Goal: Transaction & Acquisition: Purchase product/service

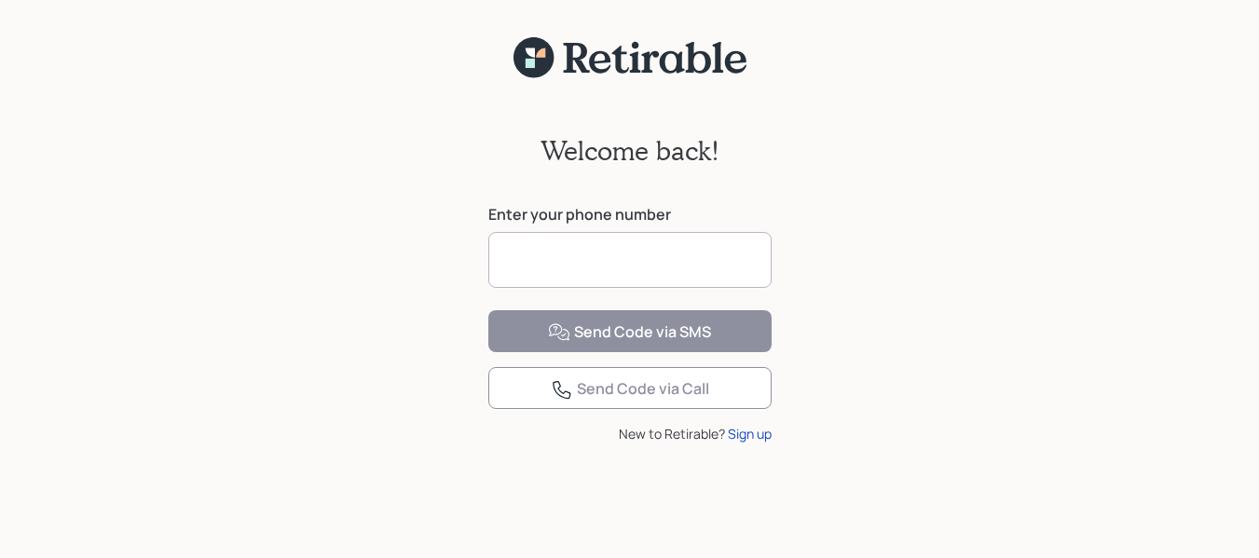
click at [606, 246] on input at bounding box center [629, 260] width 283 height 56
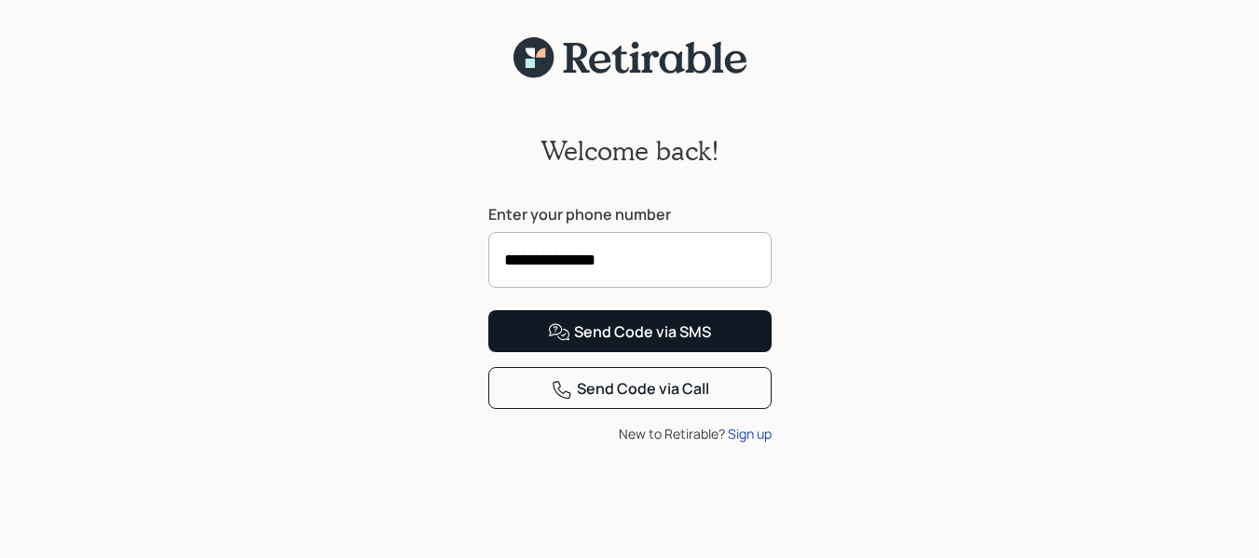
type input "**********"
click at [742, 352] on button "Send Code via SMS" at bounding box center [629, 331] width 283 height 42
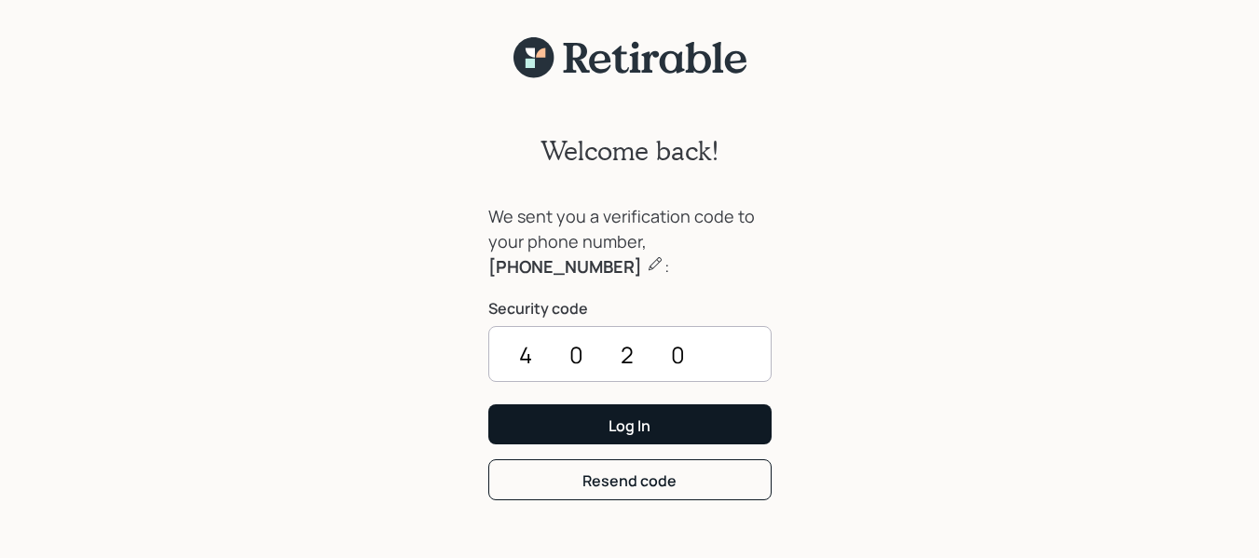
type input "4020"
click at [727, 416] on button "Log In" at bounding box center [629, 425] width 283 height 40
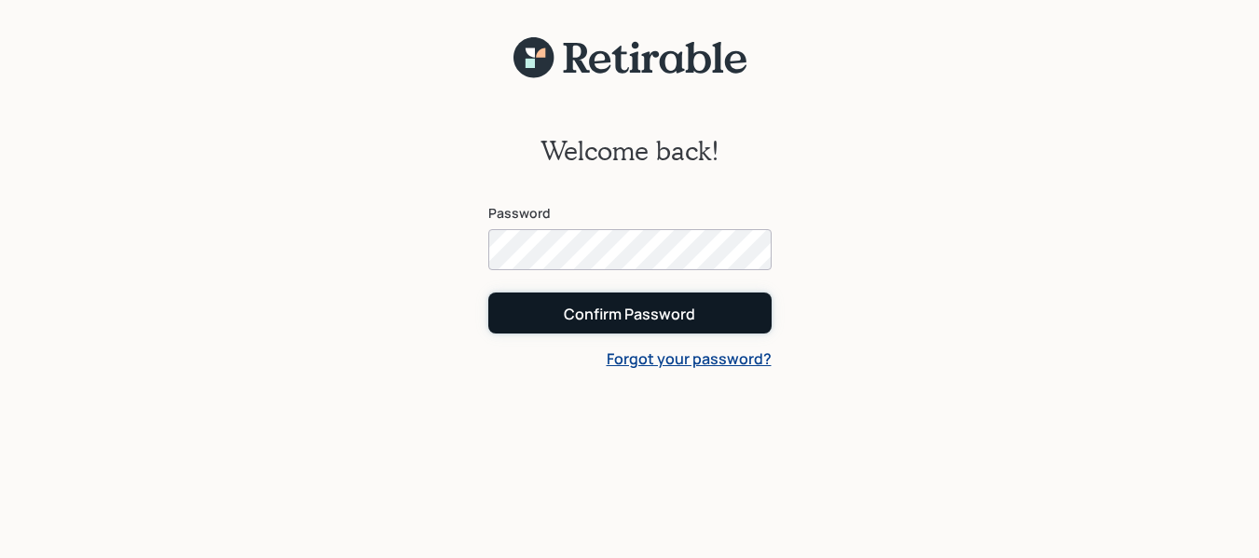
click at [705, 312] on button "Confirm Password" at bounding box center [629, 313] width 283 height 40
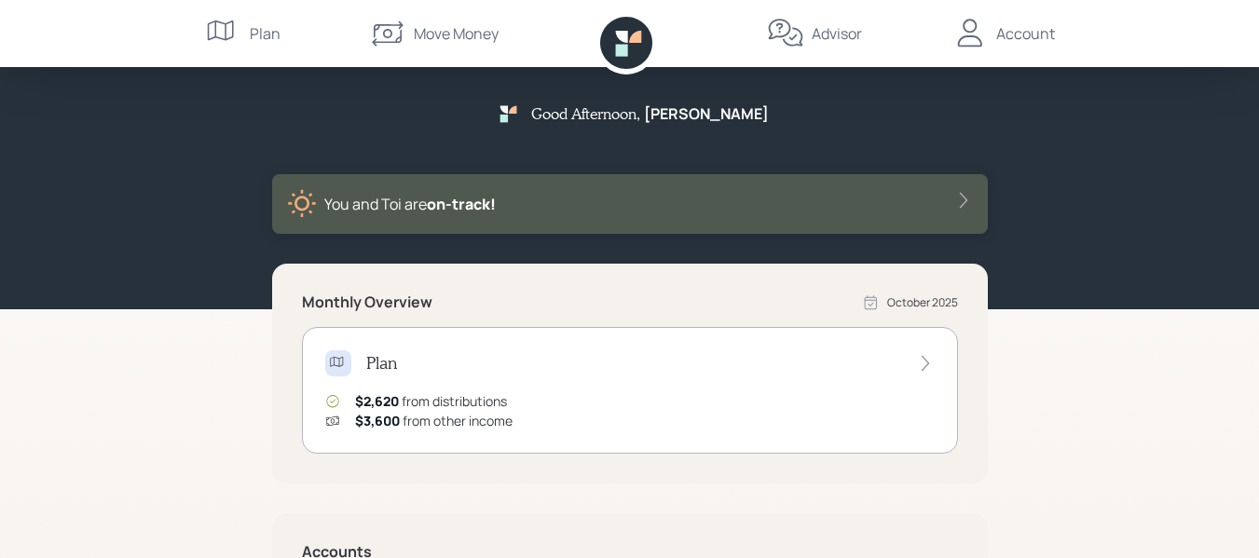
click at [419, 28] on div "Move Money" at bounding box center [456, 33] width 85 height 22
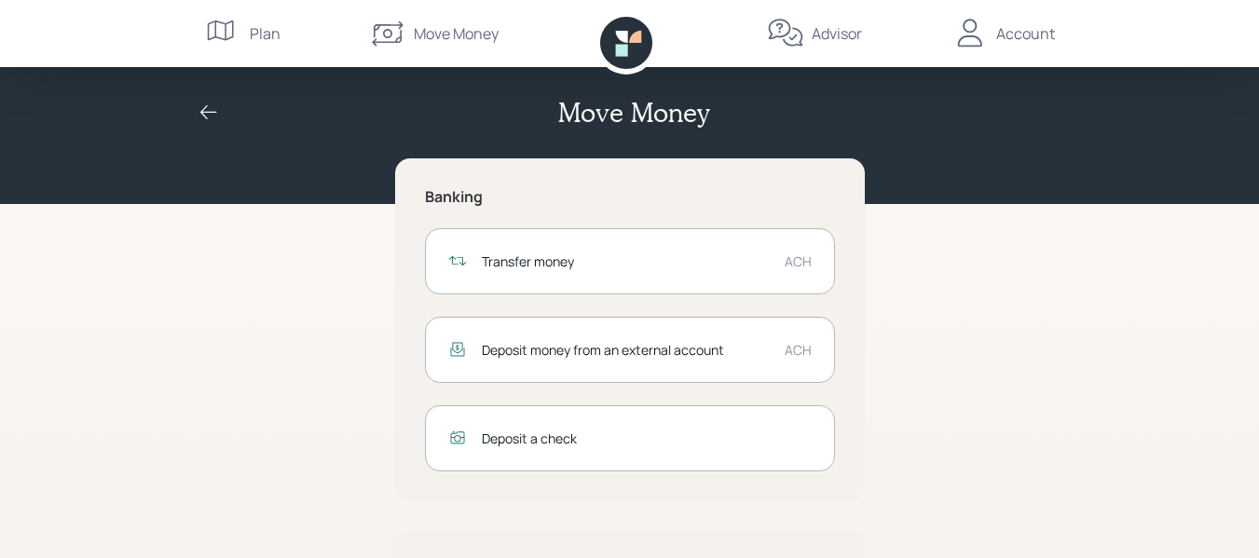
click at [772, 251] on div "Transfer money ACH" at bounding box center [630, 261] width 410 height 66
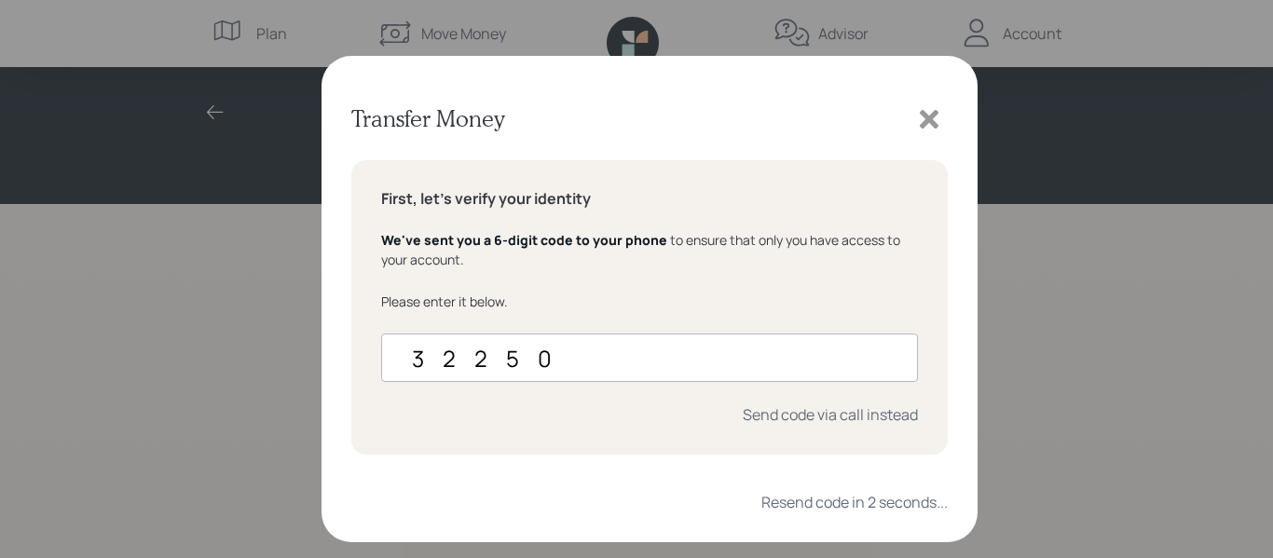
type input "322509"
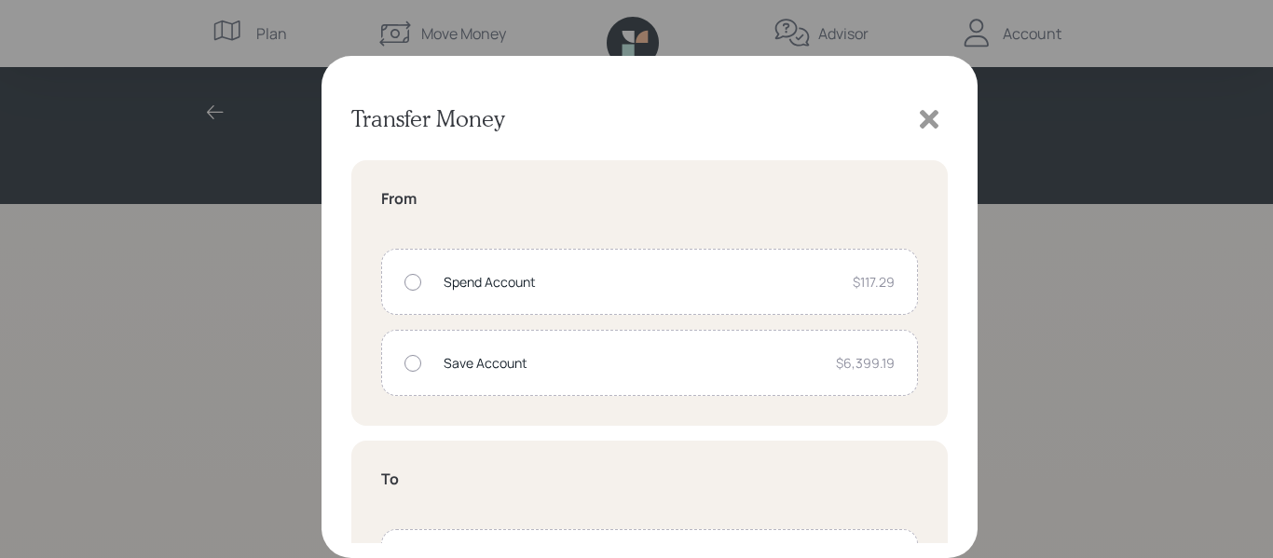
click at [414, 361] on div at bounding box center [413, 363] width 17 height 17
radio input "true"
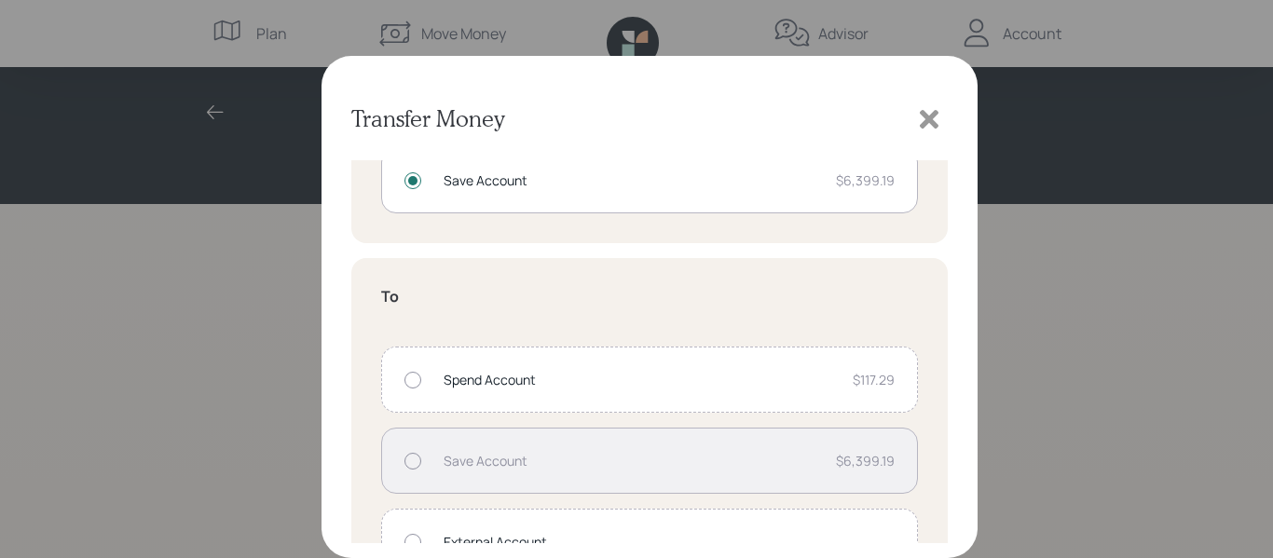
scroll to position [186, 0]
click at [409, 374] on div at bounding box center [413, 376] width 17 height 17
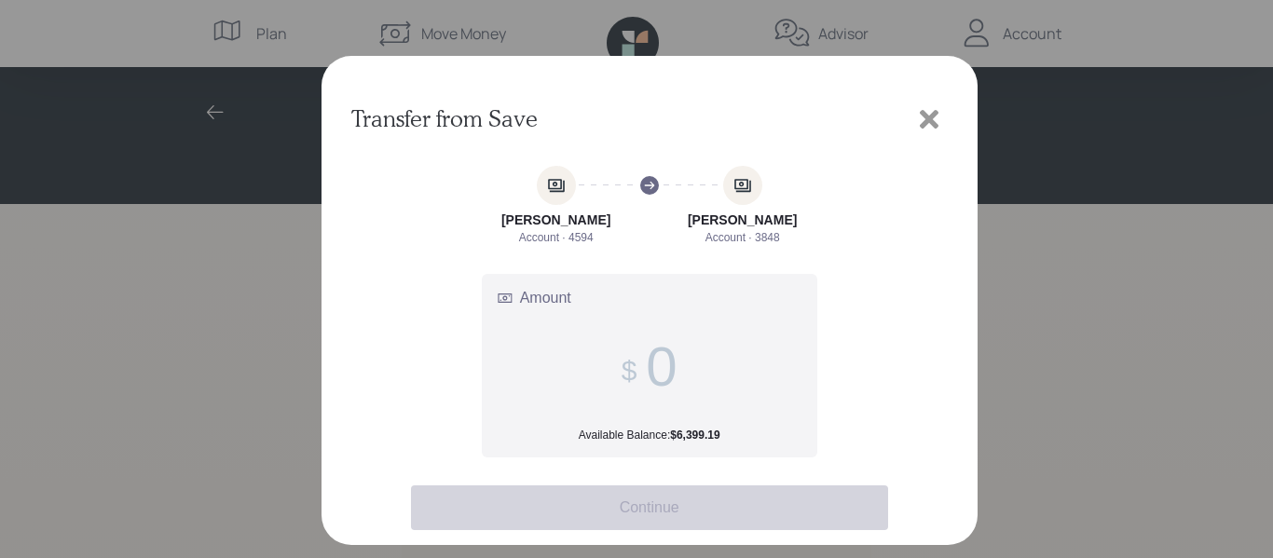
scroll to position [0, 0]
click at [749, 364] on label "Amount Available Balance: $6,399.19" at bounding box center [650, 366] width 334 height 183
click at [677, 364] on input "Amount Available Balance: $6,399.19" at bounding box center [661, 367] width 31 height 64
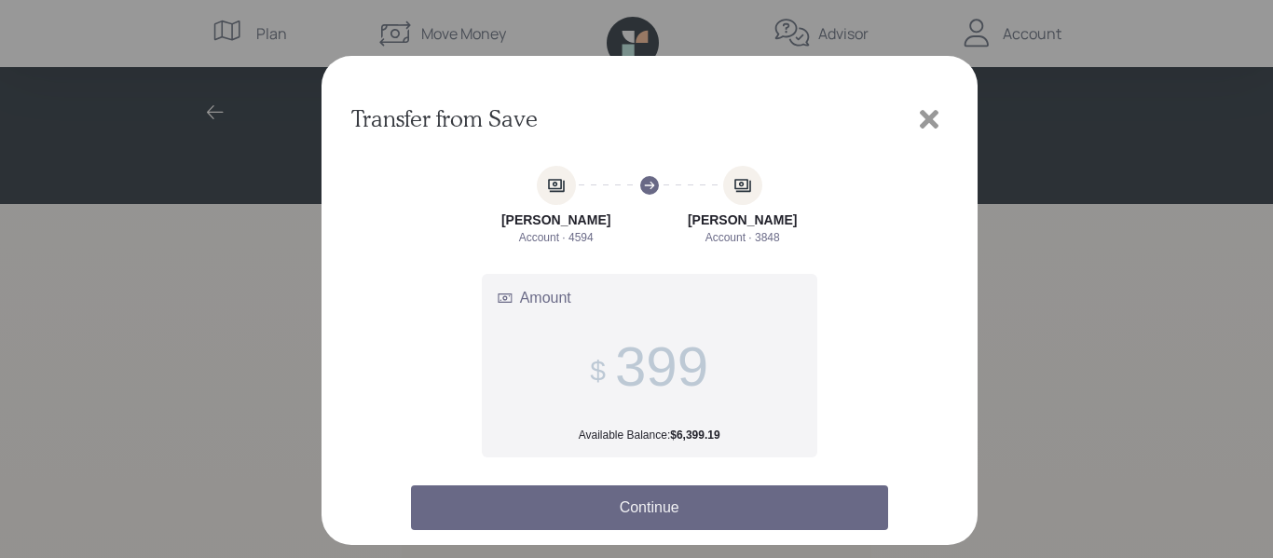
type input "399"
click at [689, 497] on button "Continue" at bounding box center [649, 508] width 477 height 45
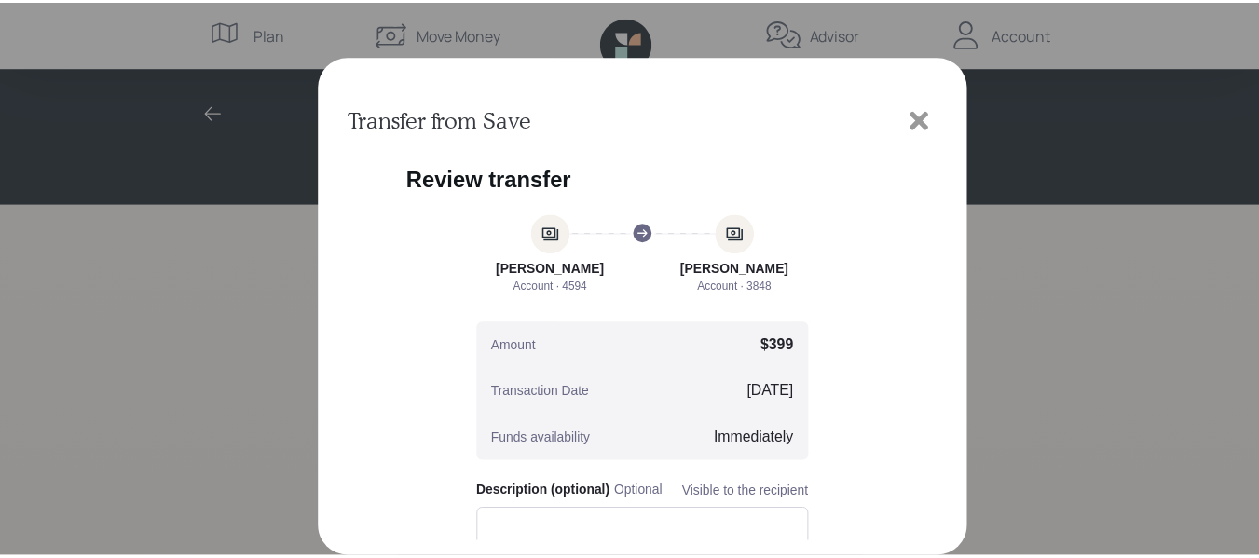
scroll to position [186, 0]
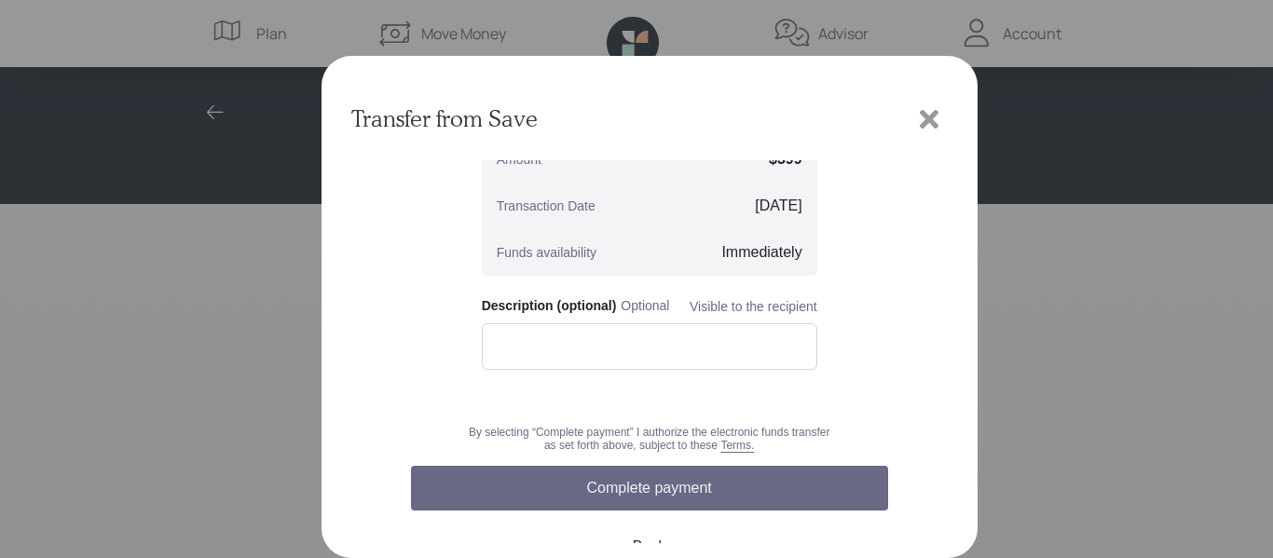
click at [673, 495] on button "Complete payment" at bounding box center [649, 488] width 477 height 45
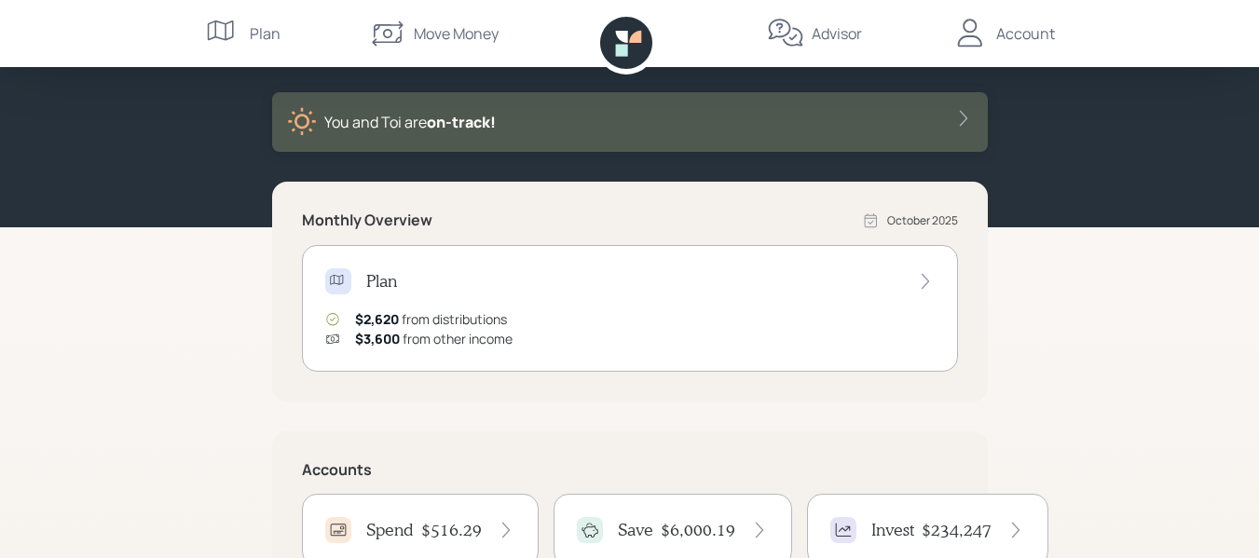
scroll to position [280, 0]
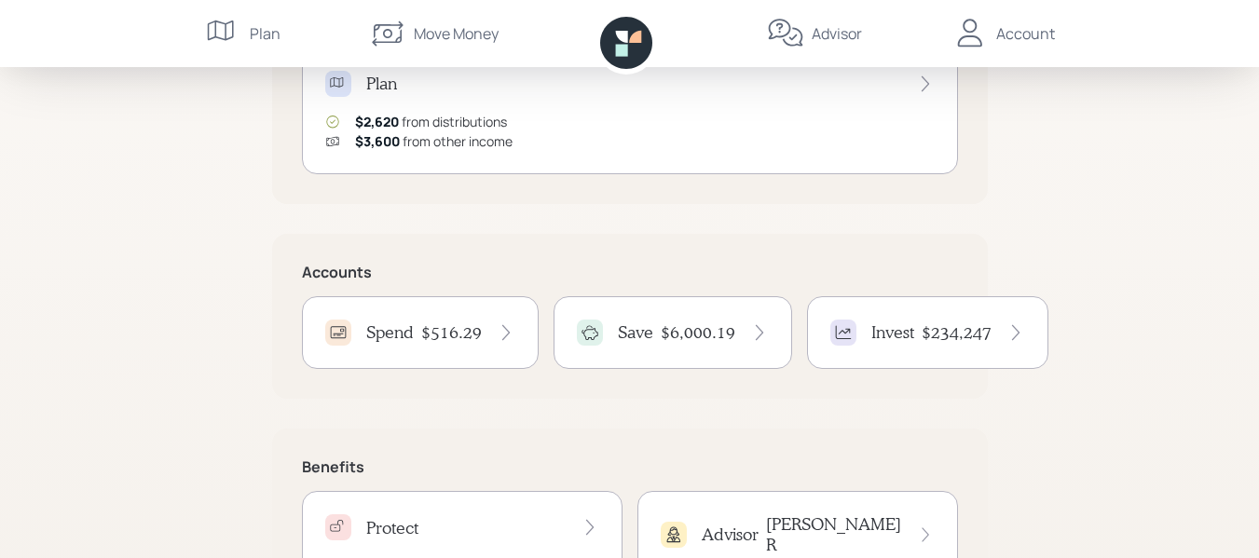
click at [705, 329] on h4 "$6,000.19" at bounding box center [698, 333] width 75 height 21
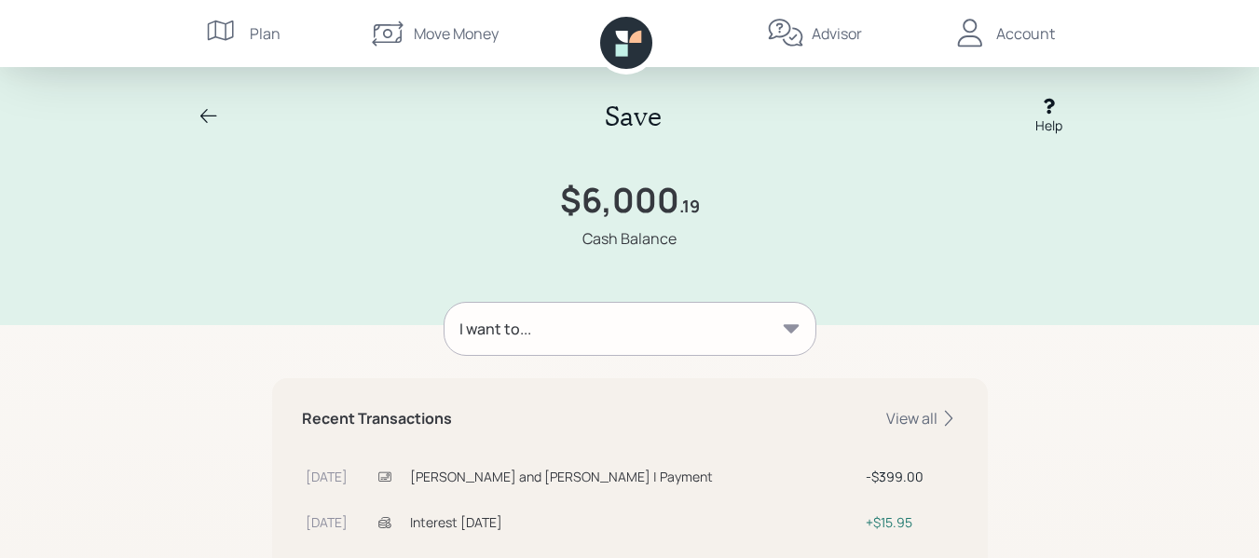
click at [208, 113] on icon at bounding box center [209, 116] width 22 height 22
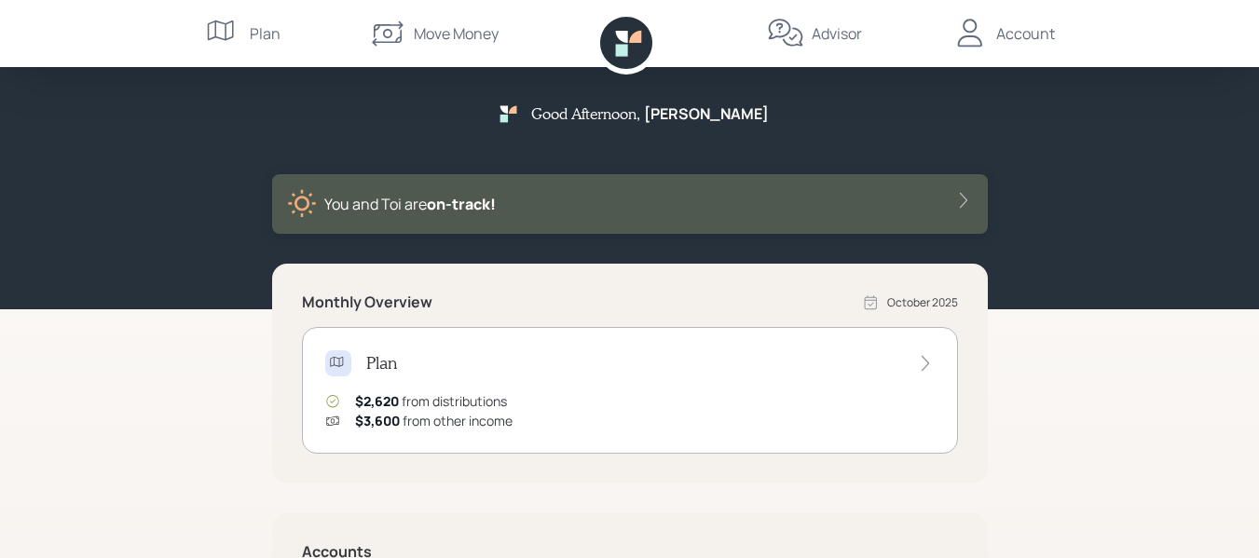
click at [1012, 37] on div "Account" at bounding box center [1025, 33] width 59 height 22
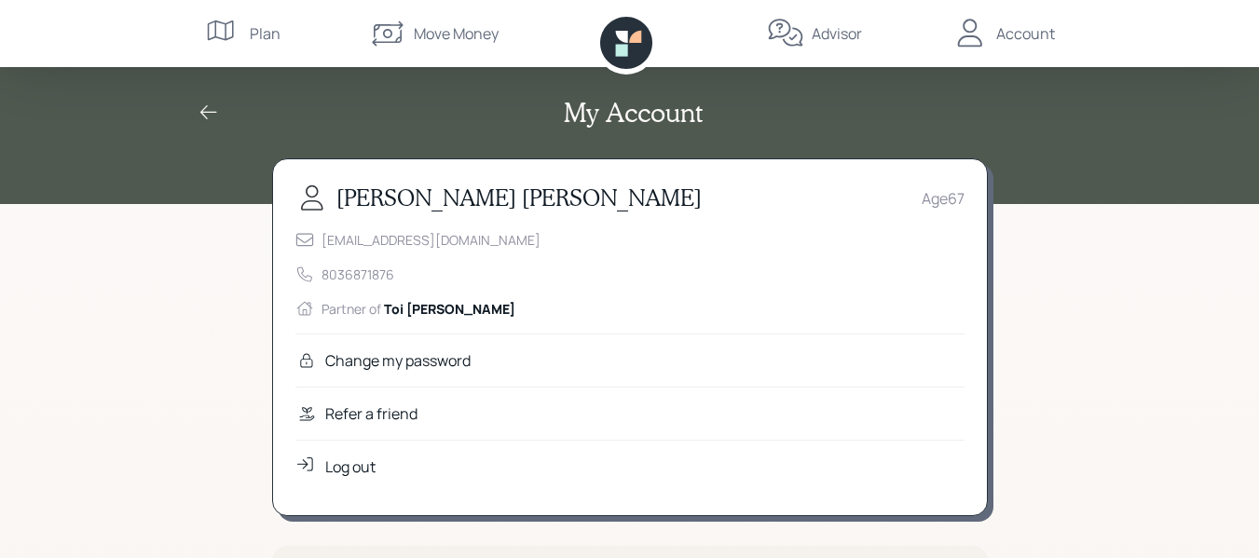
click at [402, 462] on div "Log out" at bounding box center [629, 466] width 669 height 53
